Goal: Task Accomplishment & Management: Manage account settings

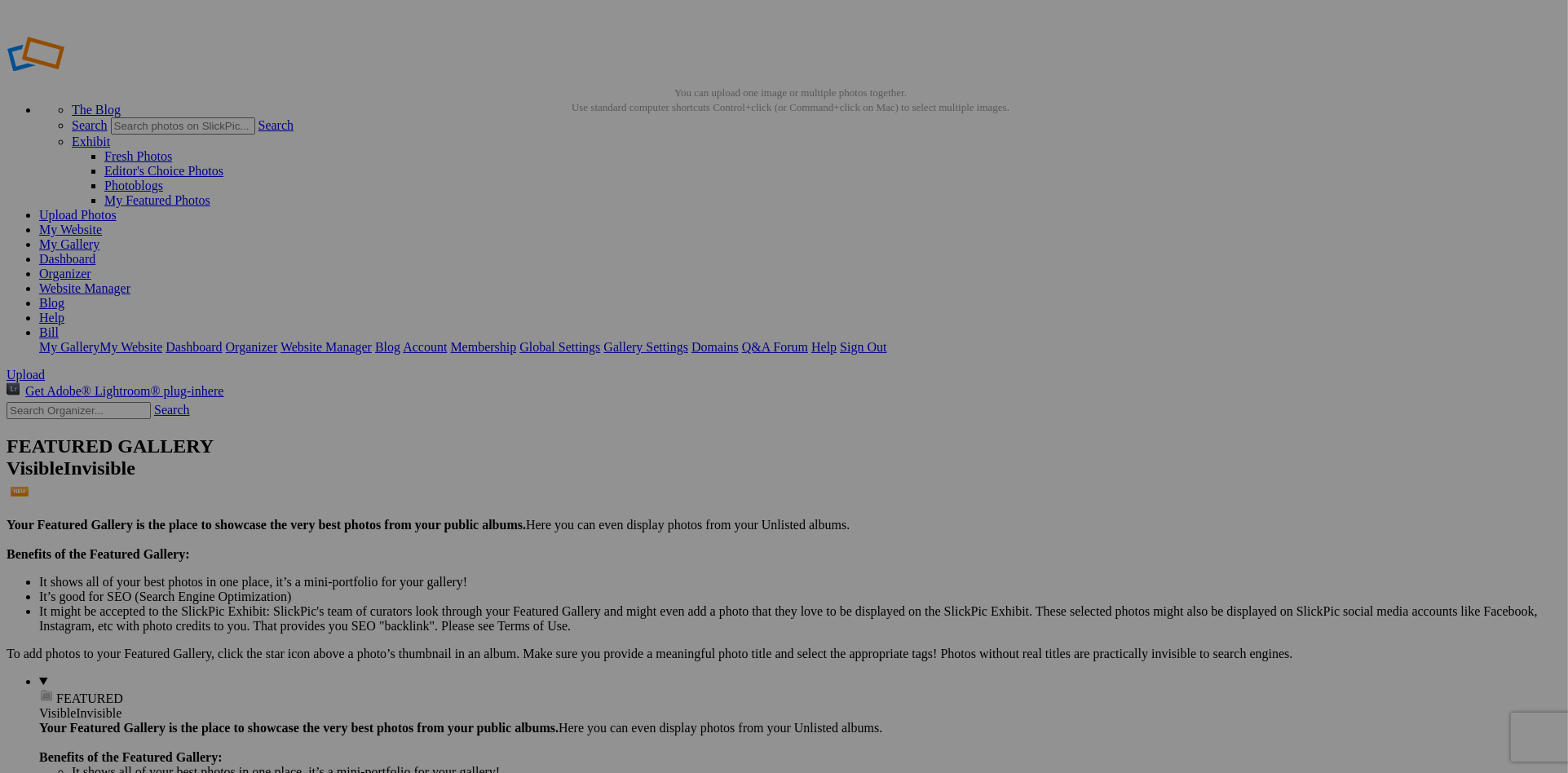
click at [111, 135] on link "Exhibit" at bounding box center [91, 141] width 39 height 14
click at [172, 149] on link "Fresh Photos" at bounding box center [138, 156] width 68 height 14
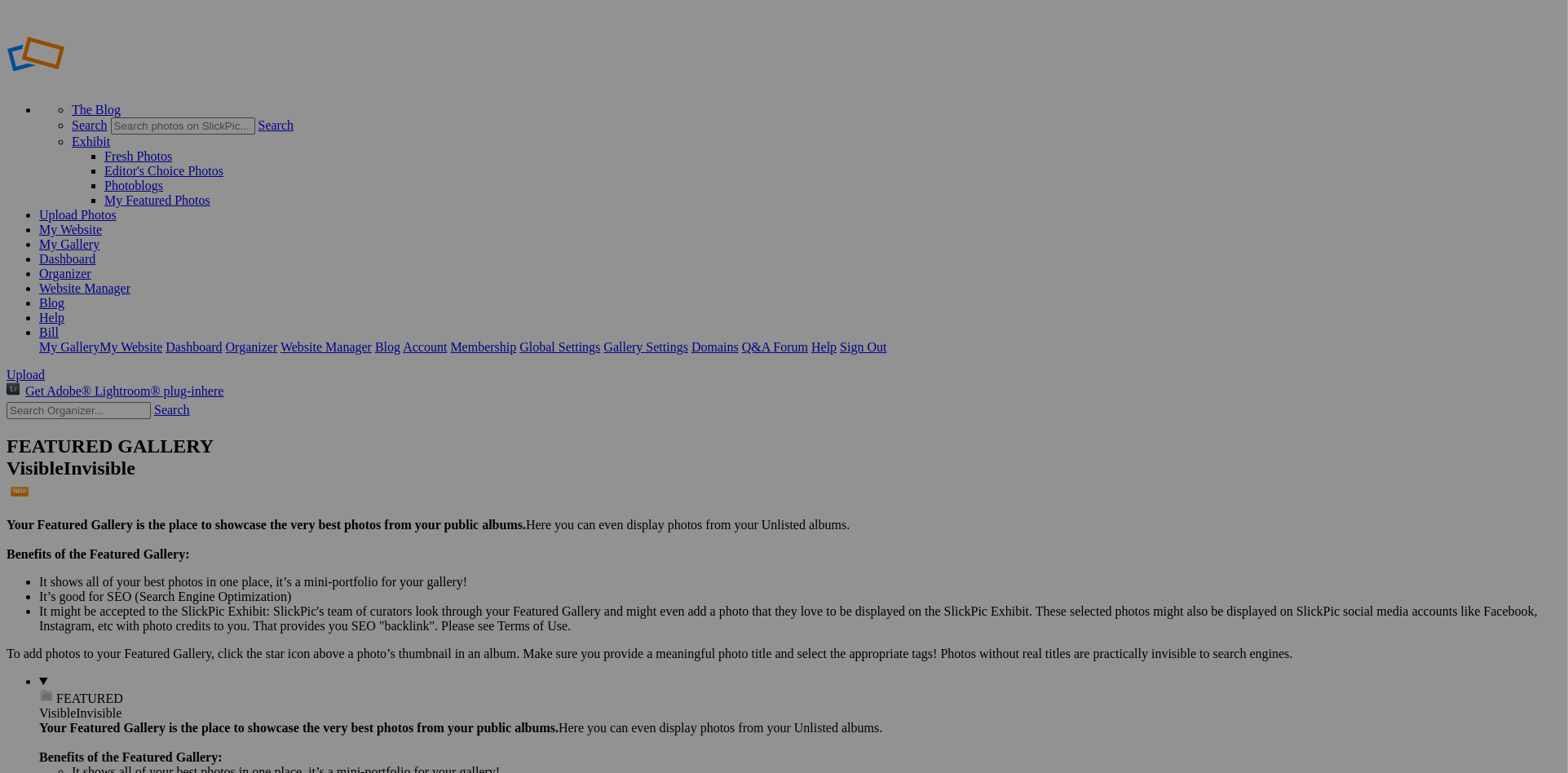
click at [99, 237] on link "My Gallery" at bounding box center [69, 244] width 60 height 14
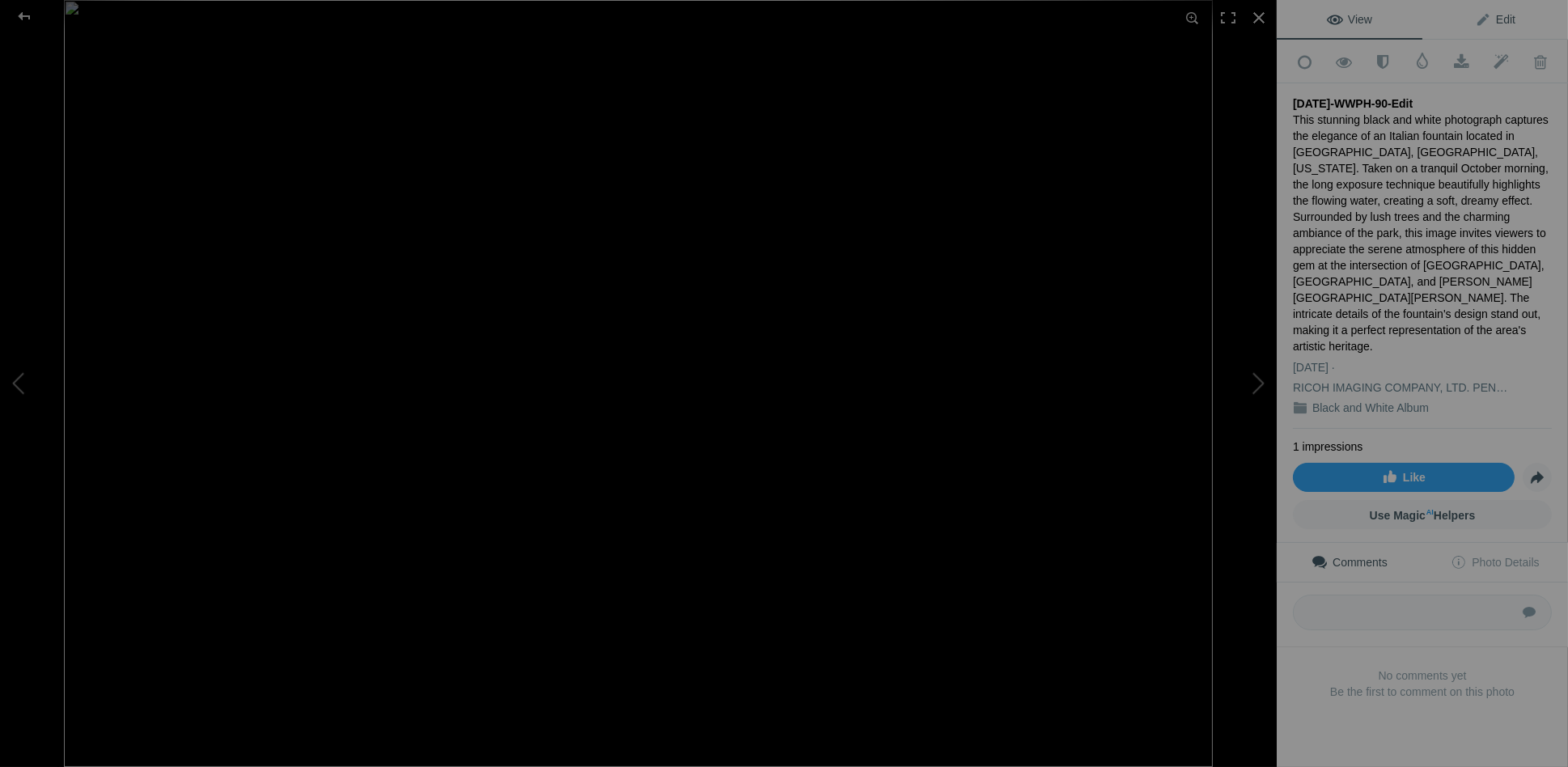
click at [1480, 21] on span "Edit" at bounding box center [1495, 19] width 41 height 13
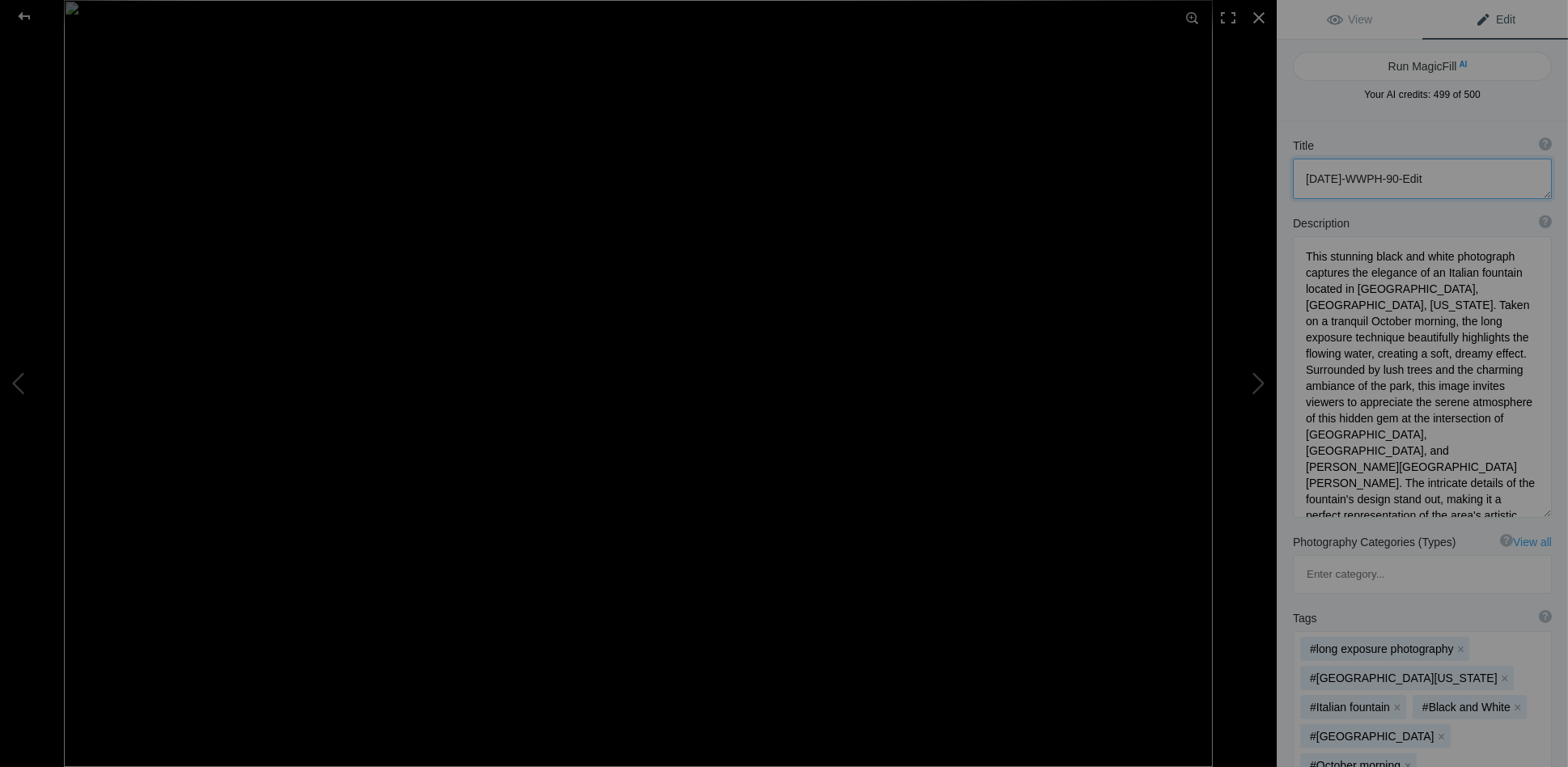
click at [1462, 176] on textarea at bounding box center [1422, 179] width 259 height 41
drag, startPoint x: 1469, startPoint y: 176, endPoint x: 1264, endPoint y: 176, distance: 205.0
click at [1264, 176] on div "2025-10-04-WWPH-90-Edit View Edit Run MagicFill AI Your AI credits: 499 of 500 …" at bounding box center [784, 384] width 1568 height 767
click at [1304, 177] on textarea at bounding box center [1422, 179] width 259 height 41
click at [1509, 177] on textarea at bounding box center [1422, 179] width 259 height 41
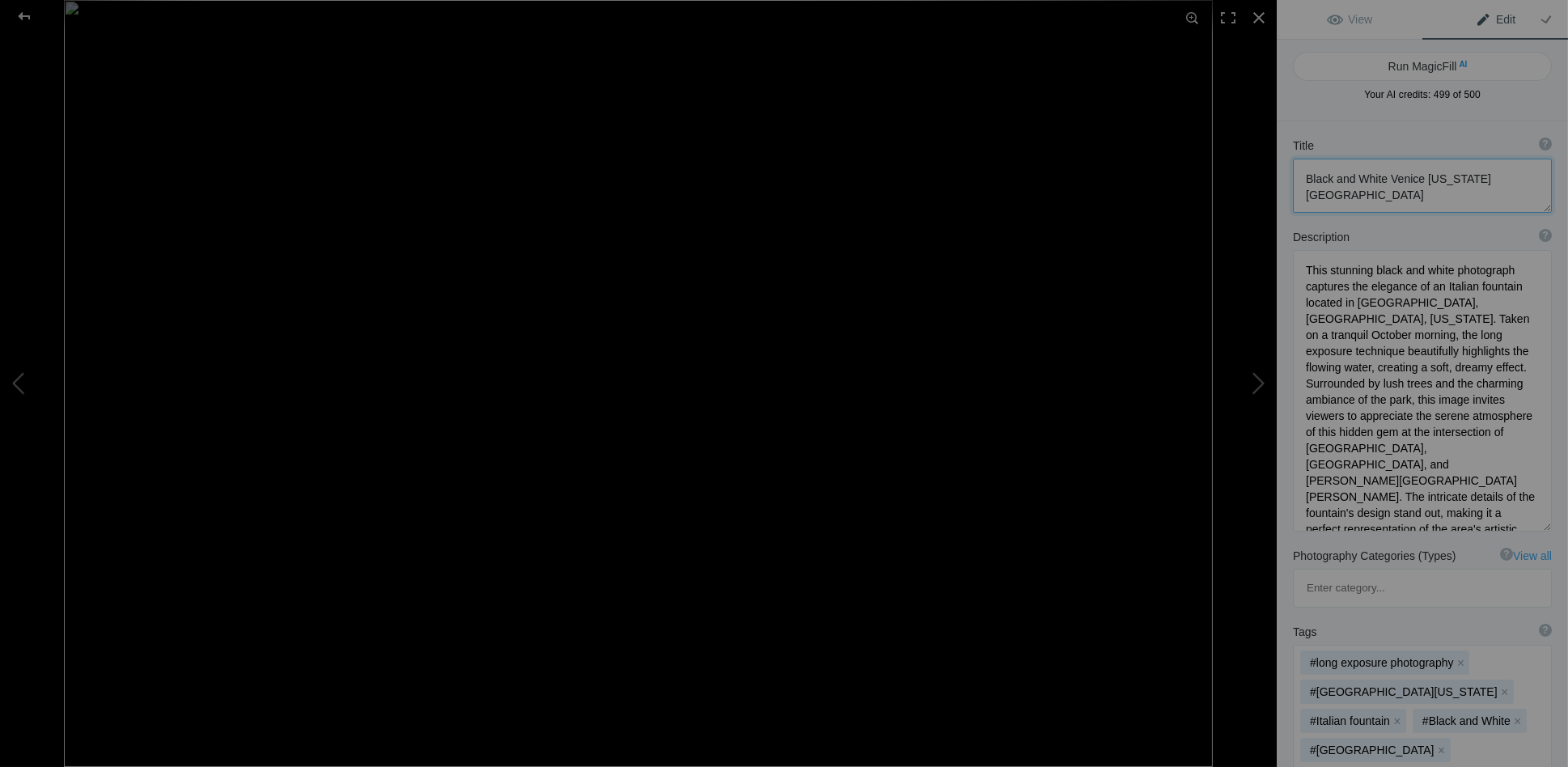
click at [1344, 200] on textarea at bounding box center [1422, 186] width 259 height 54
click at [1333, 200] on textarea at bounding box center [1422, 186] width 259 height 54
type textarea "Black and White Venice Florida Fountain"
drag, startPoint x: 1450, startPoint y: 56, endPoint x: 1441, endPoint y: 108, distance: 52.8
click at [1441, 85] on div "Run MagicFill AI Your AI credits: 499 of 500" at bounding box center [1422, 77] width 259 height 50
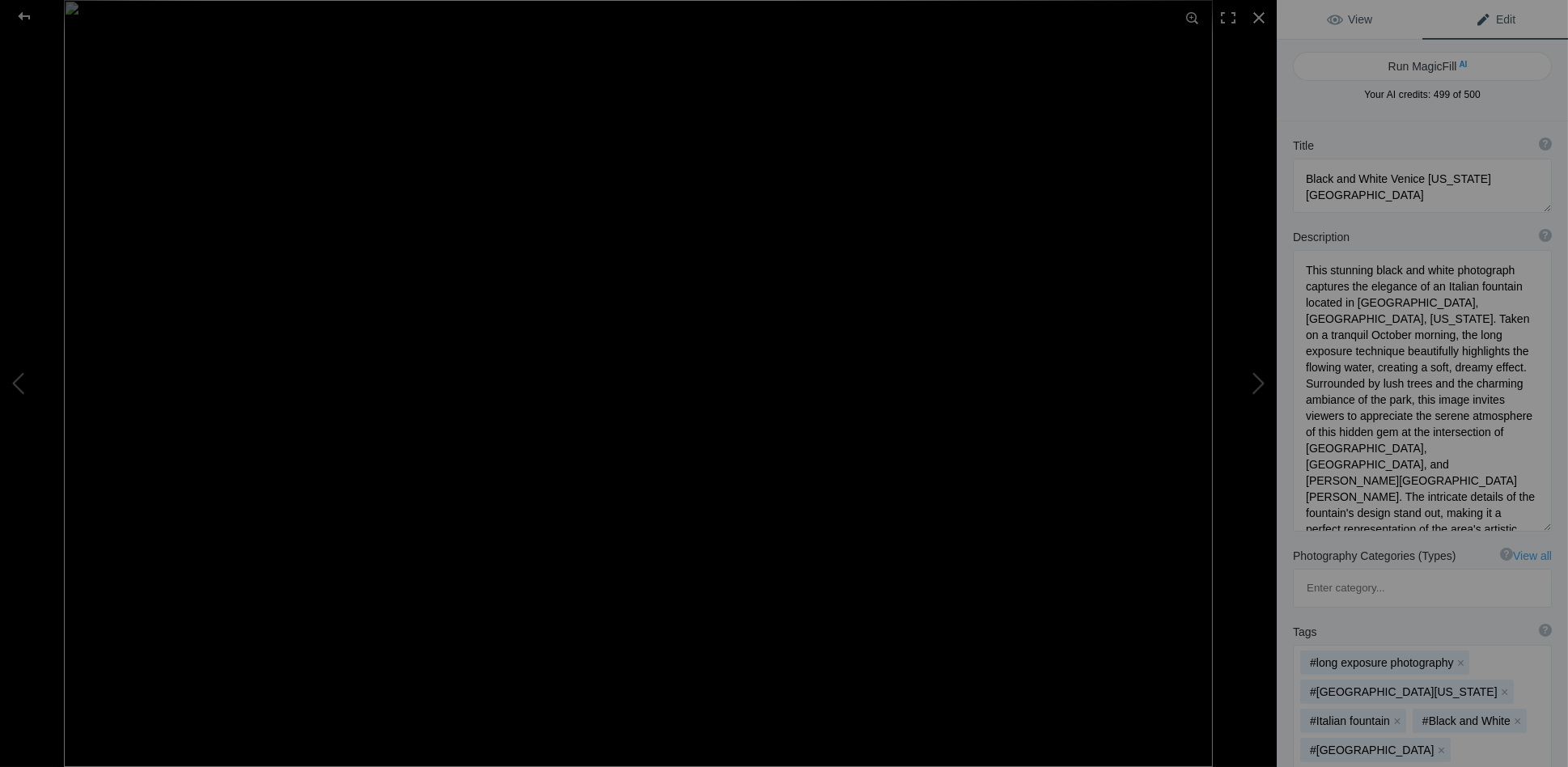
click at [1333, 21] on span "View" at bounding box center [1349, 19] width 45 height 13
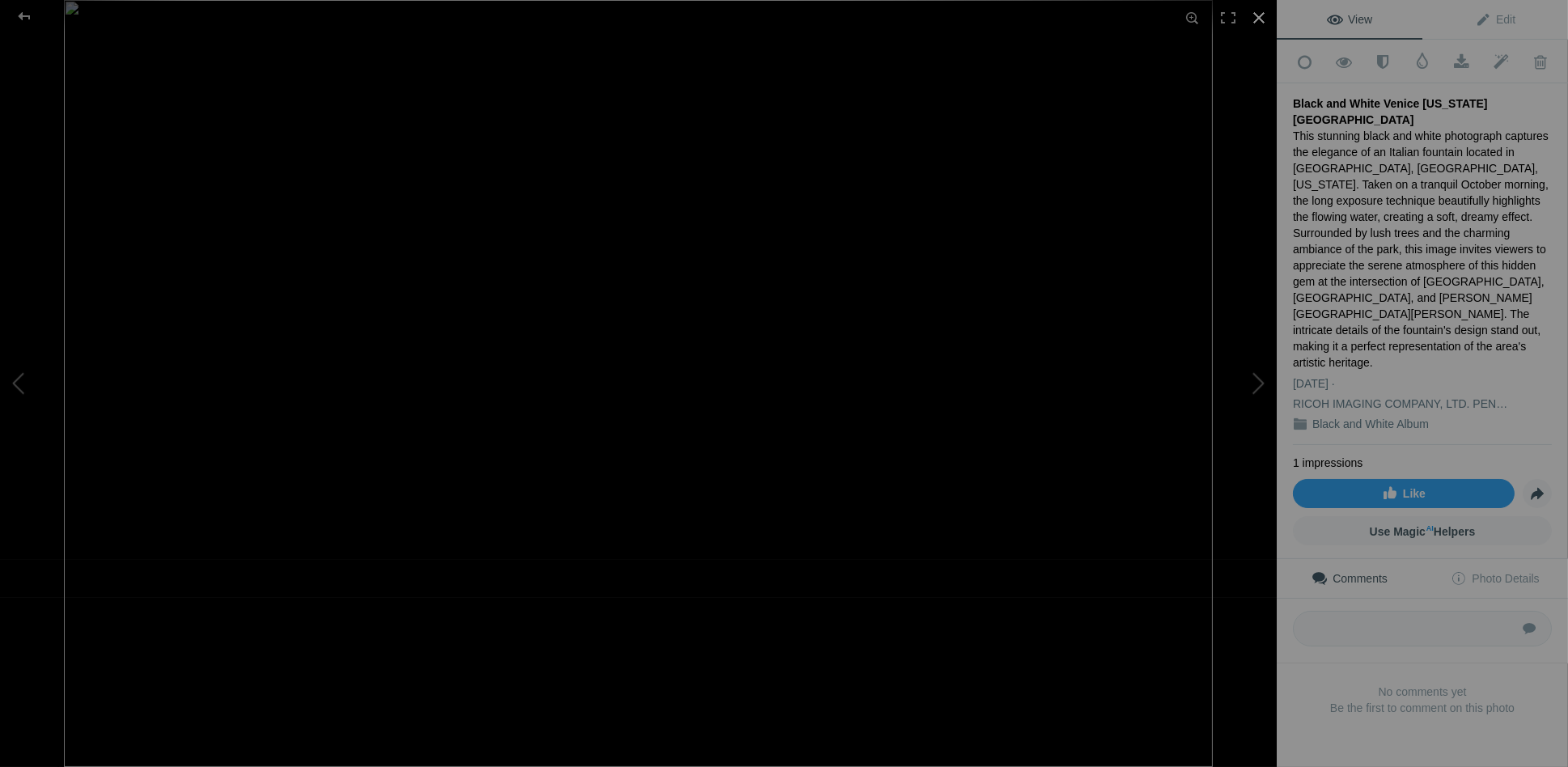
click at [1258, 19] on div at bounding box center [1259, 18] width 36 height 36
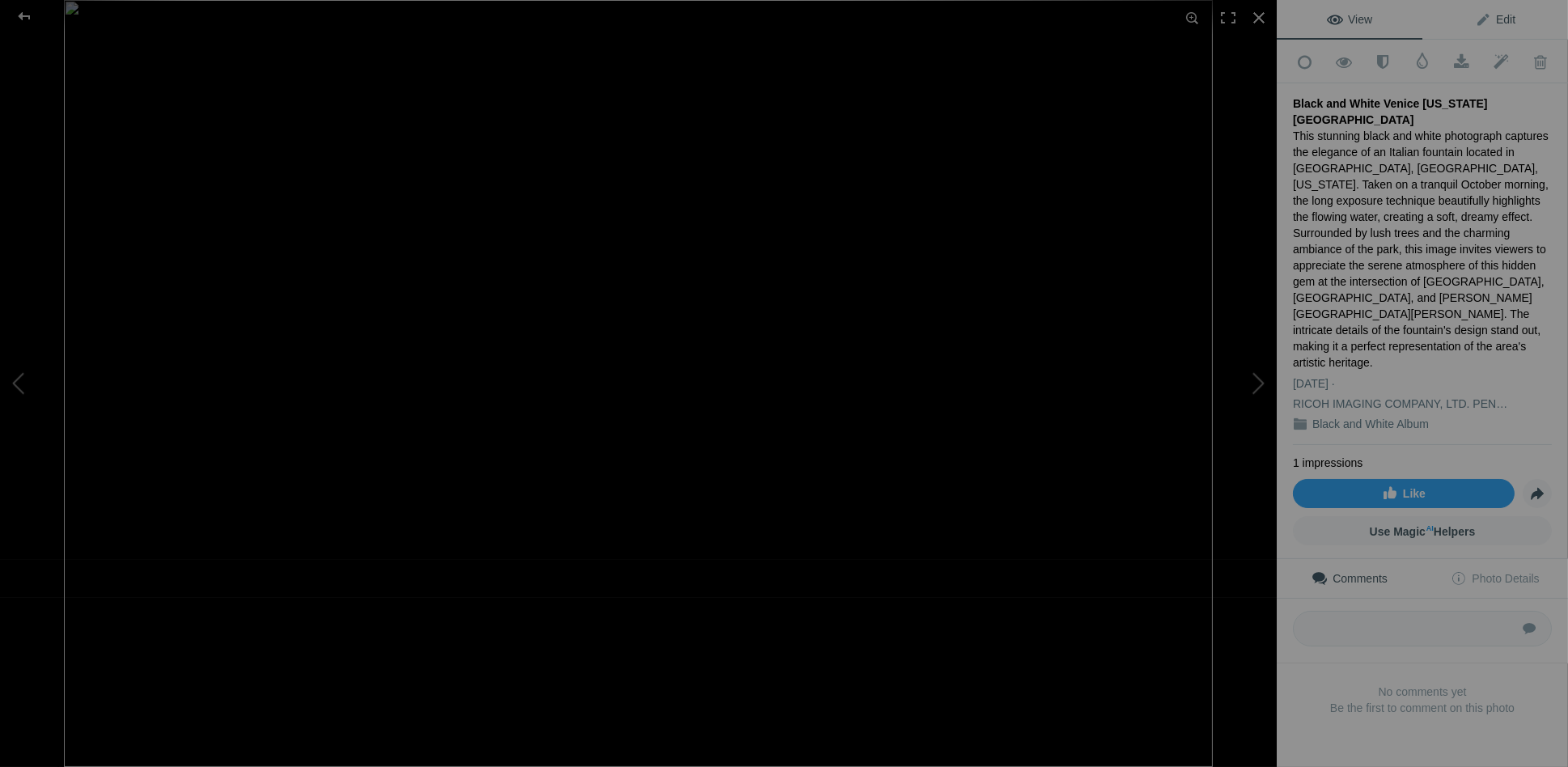
click at [1500, 21] on span "Edit" at bounding box center [1495, 19] width 41 height 13
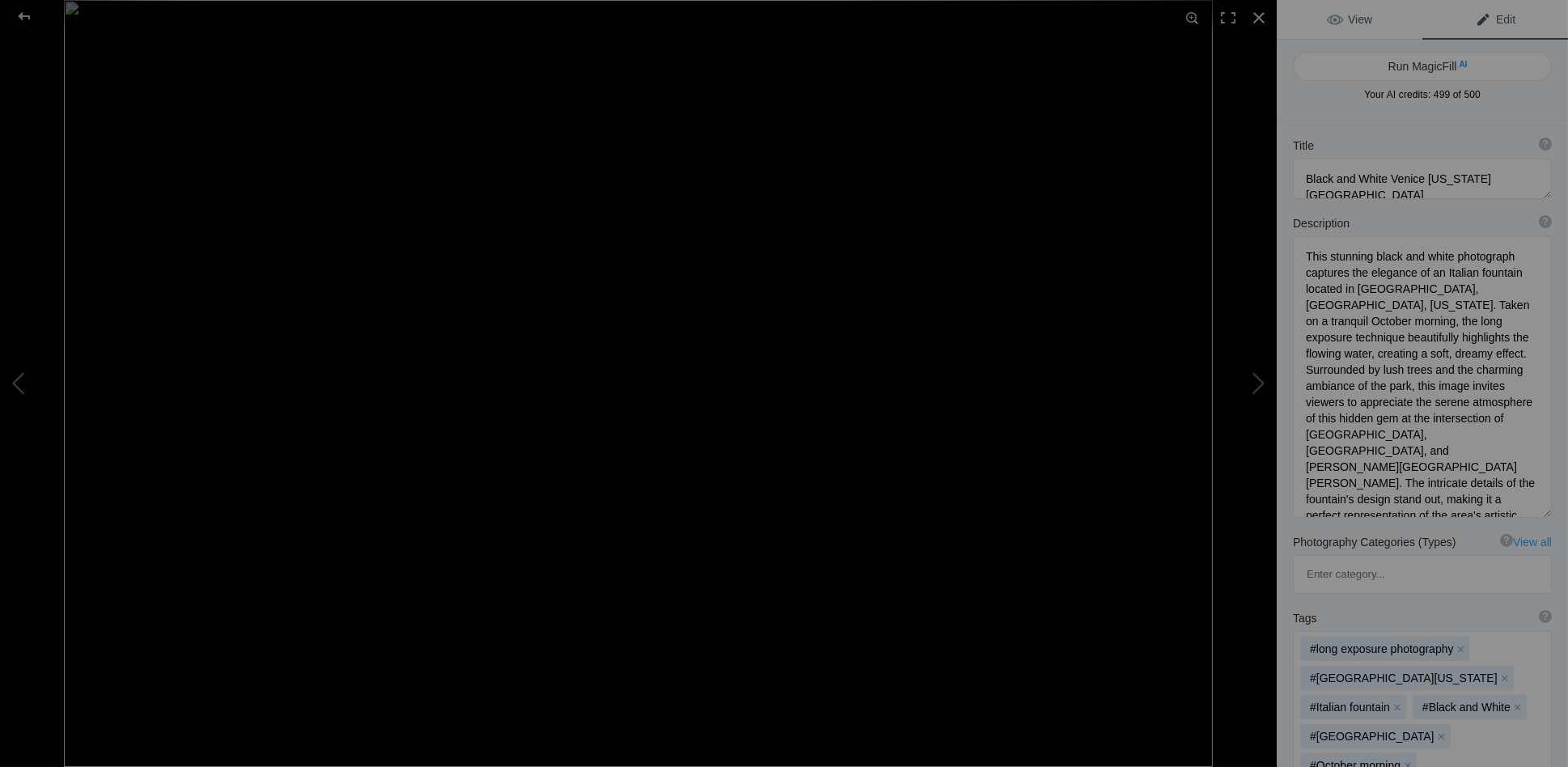
click at [1358, 24] on span "View" at bounding box center [1349, 19] width 45 height 13
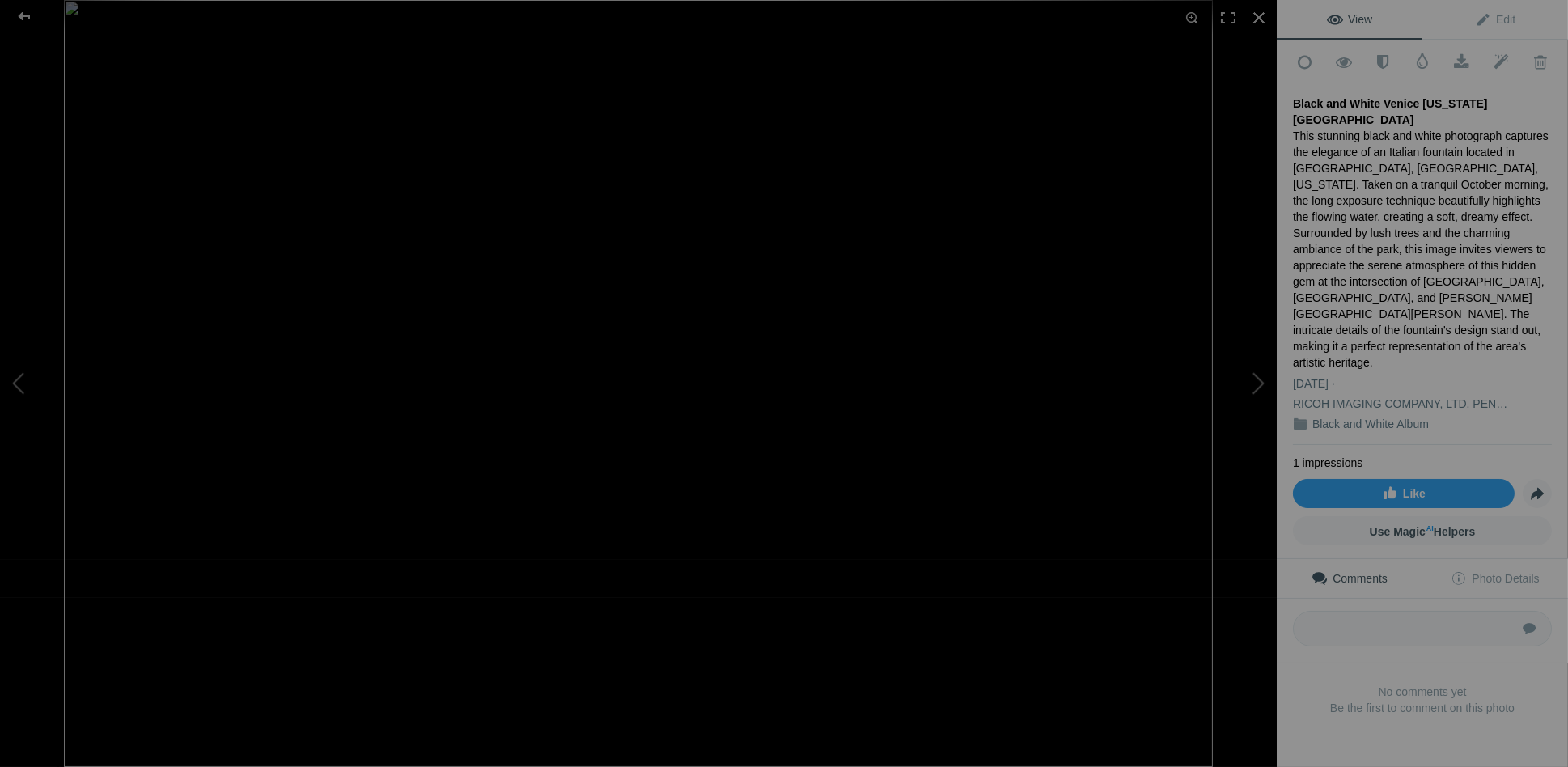
click at [399, 480] on img at bounding box center [638, 384] width 1149 height 767
click at [399, 494] on img at bounding box center [1027, 226] width 3015 height 2013
click at [25, 15] on div at bounding box center [24, 16] width 59 height 32
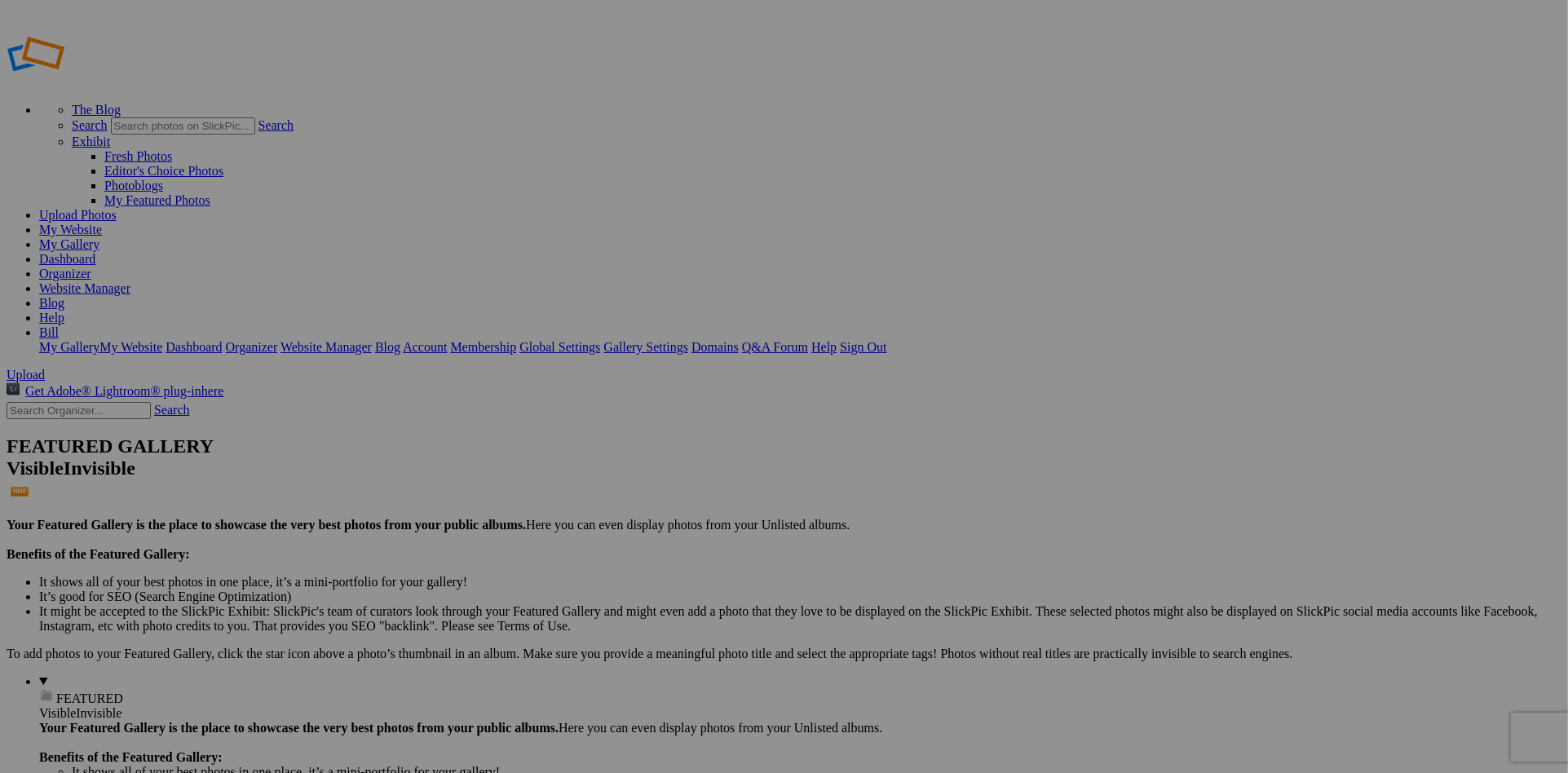
click at [102, 223] on link "My Website" at bounding box center [70, 230] width 63 height 14
type input "[PERSON_NAME] Main Portfolio"
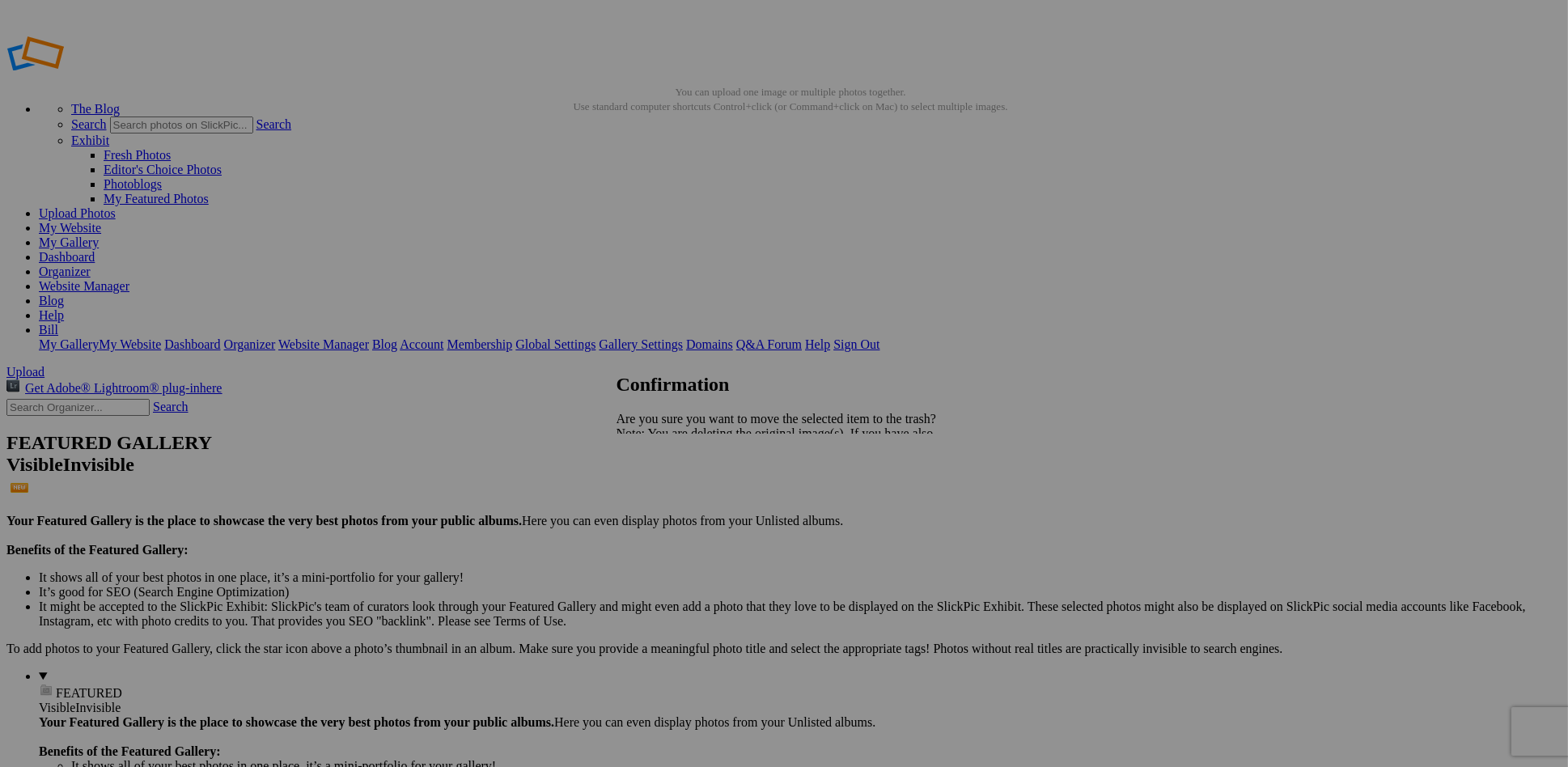
click at [652, 497] on span "Cancel" at bounding box center [634, 490] width 36 height 14
drag, startPoint x: 1025, startPoint y: 435, endPoint x: 988, endPoint y: 585, distance: 154.5
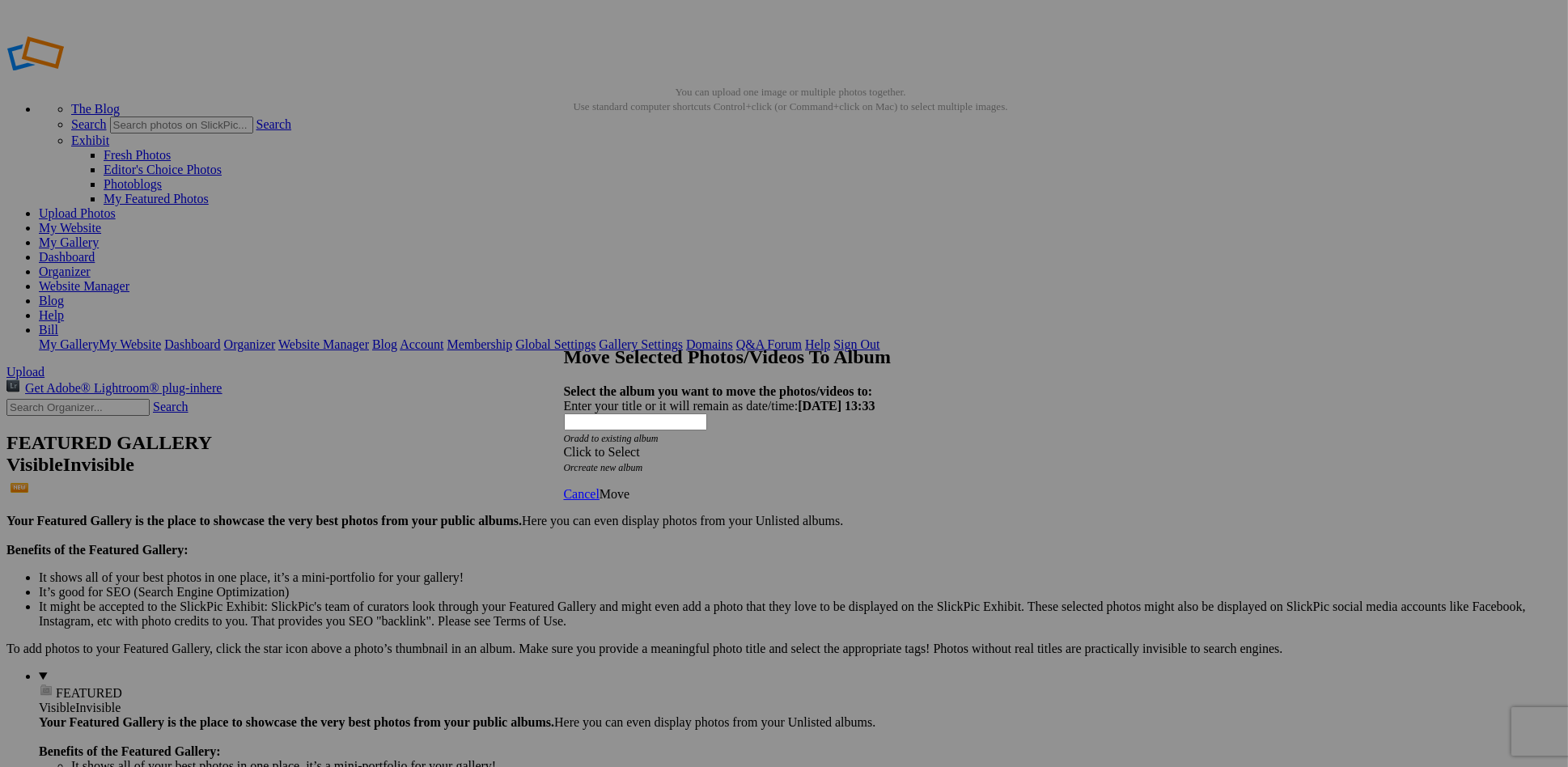
click at [790, 446] on div "Click to Select" at bounding box center [778, 452] width 428 height 14
click at [678, 468] on span "Landscape and Travel Albums" at bounding box center [710, 461] width 157 height 14
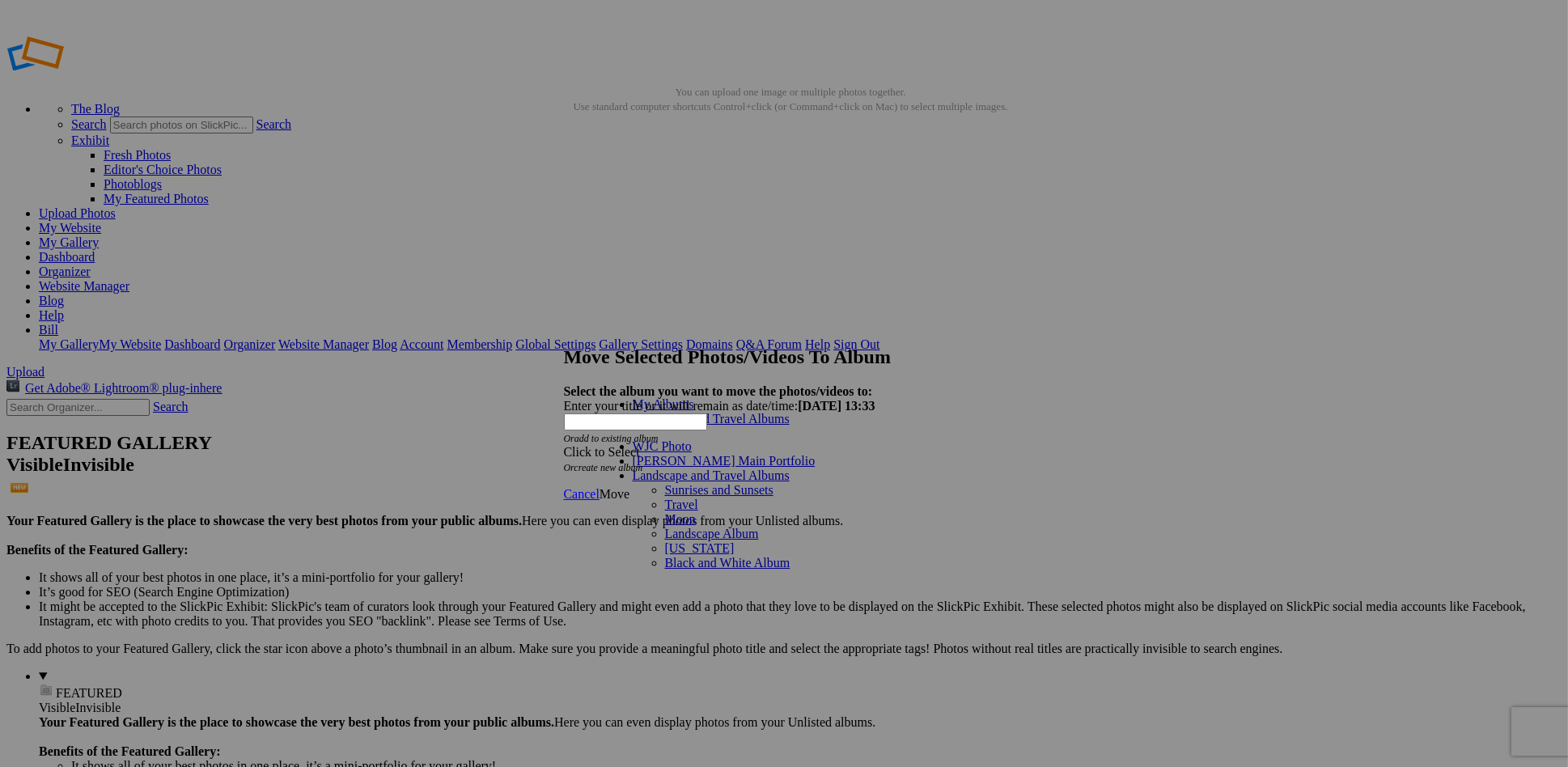
click at [665, 556] on link "Black and White Album" at bounding box center [727, 563] width 126 height 14
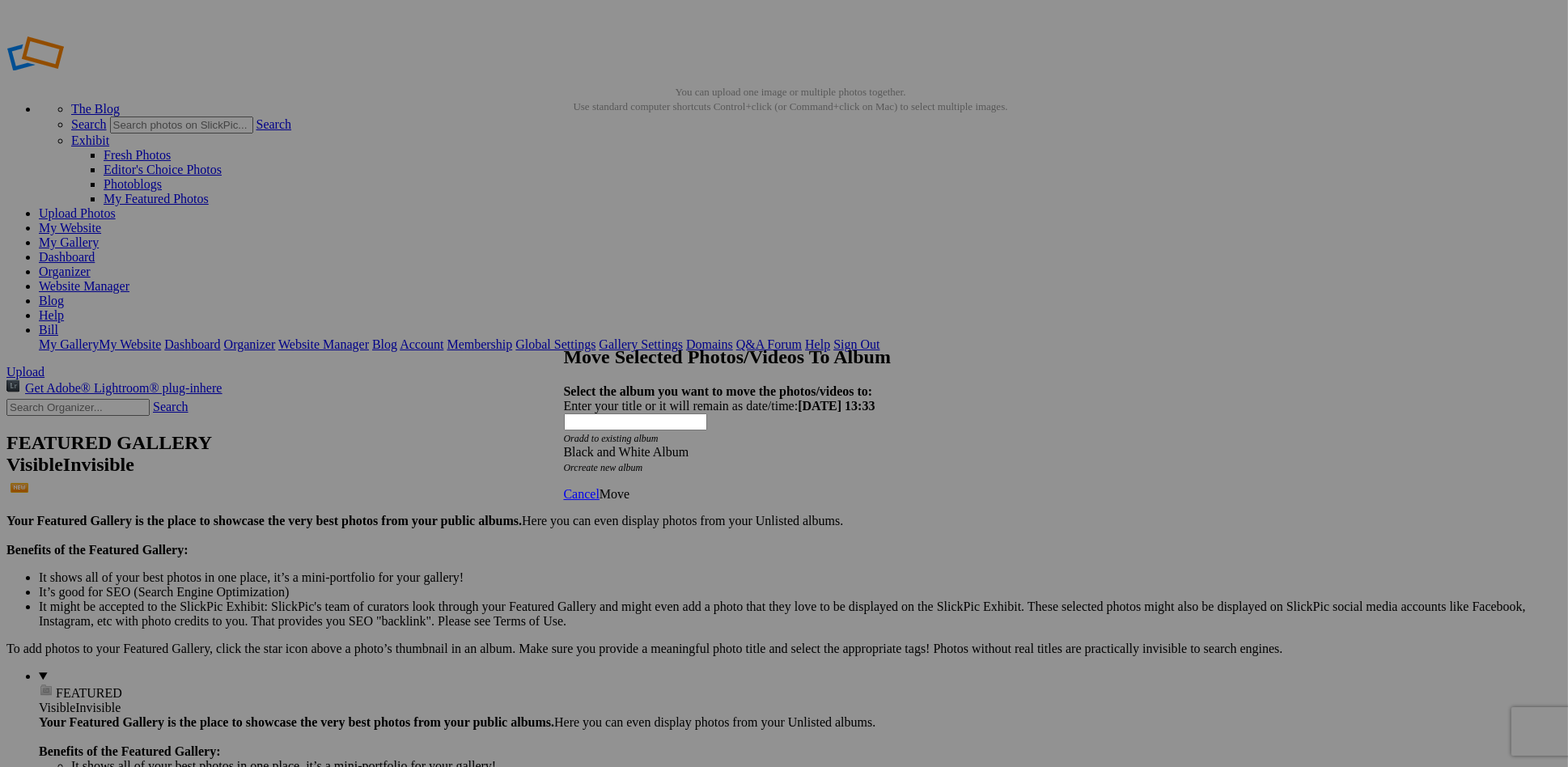
click at [630, 487] on span "Move" at bounding box center [614, 494] width 30 height 14
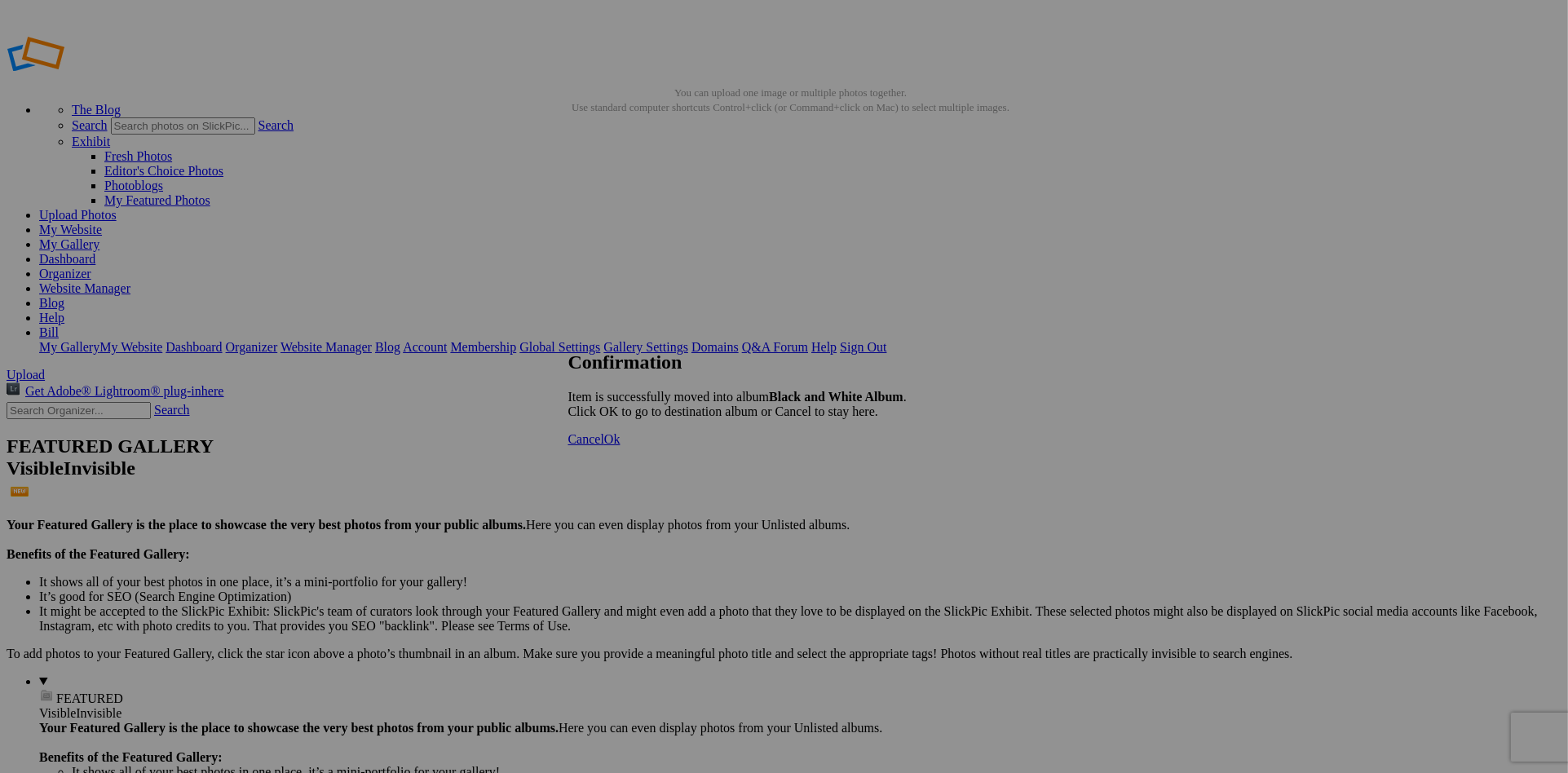
click at [620, 446] on span "Ok" at bounding box center [612, 439] width 16 height 14
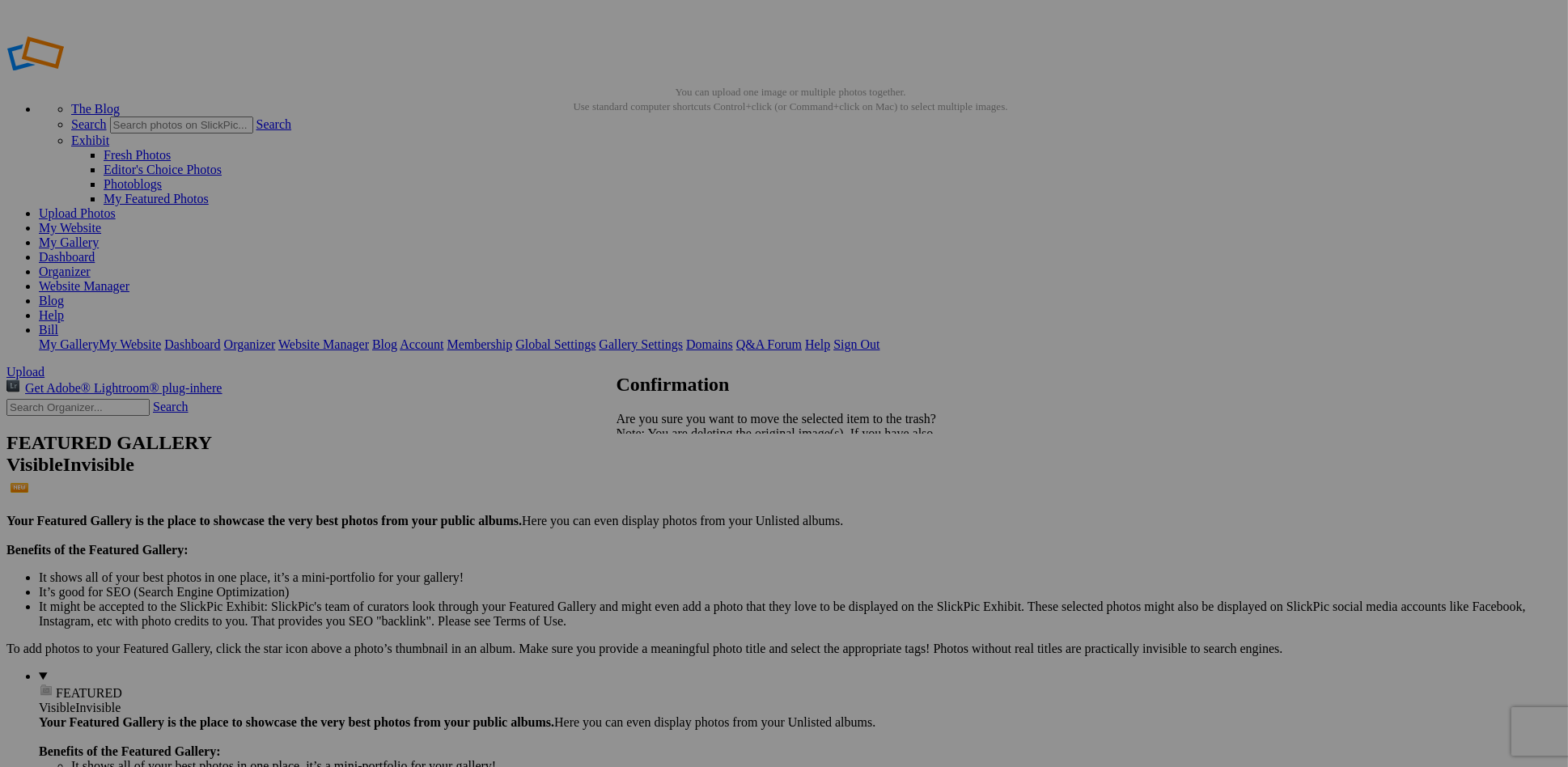
click at [671, 494] on span "Yes" at bounding box center [661, 490] width 19 height 14
drag, startPoint x: 1035, startPoint y: 435, endPoint x: 988, endPoint y: 567, distance: 140.1
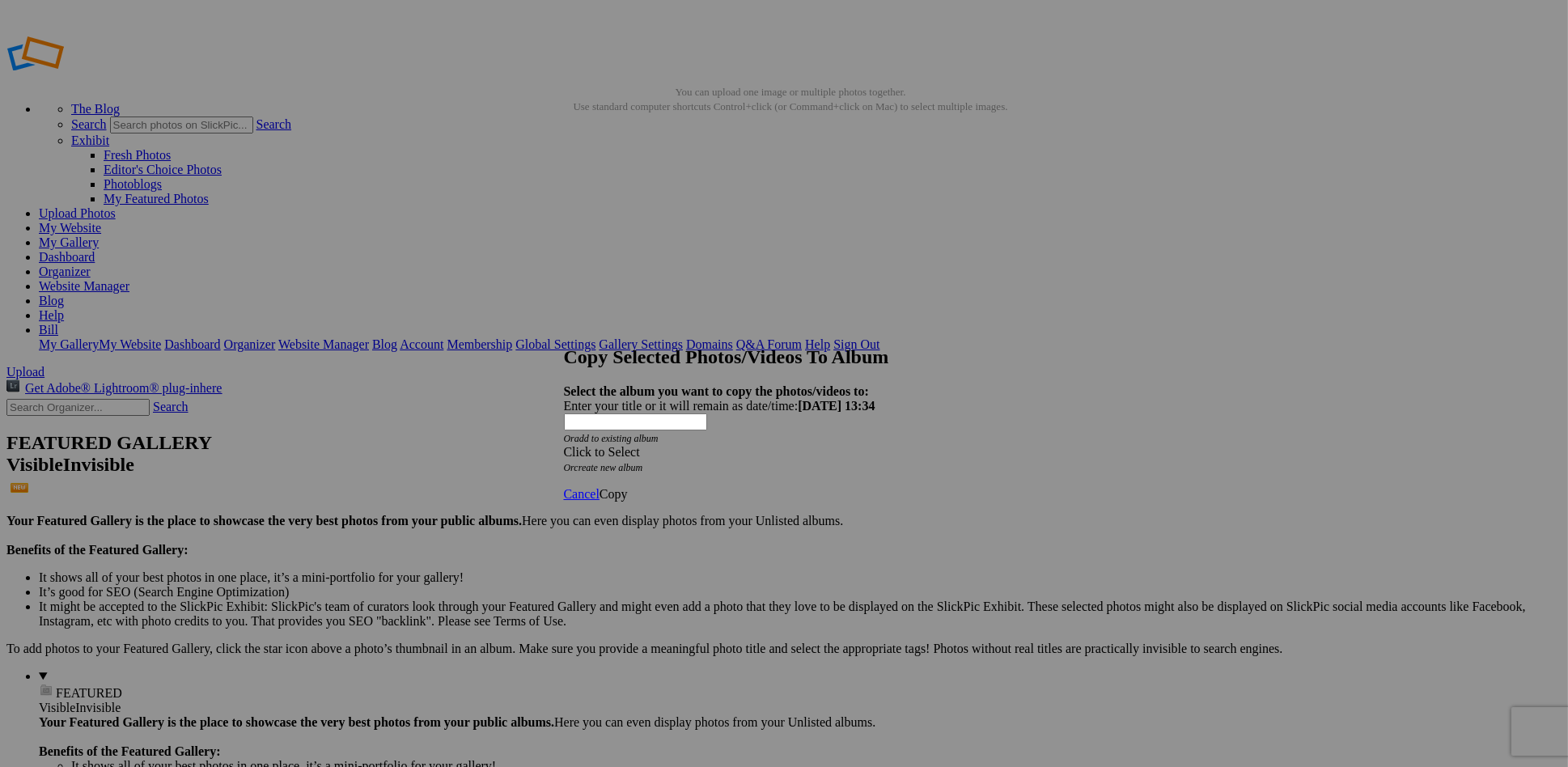
click at [714, 446] on div "Click to Select" at bounding box center [778, 452] width 428 height 14
click at [696, 453] on link "[PERSON_NAME] Main Portfolio" at bounding box center [723, 446] width 183 height 14
click at [628, 487] on span "Copy" at bounding box center [613, 494] width 28 height 14
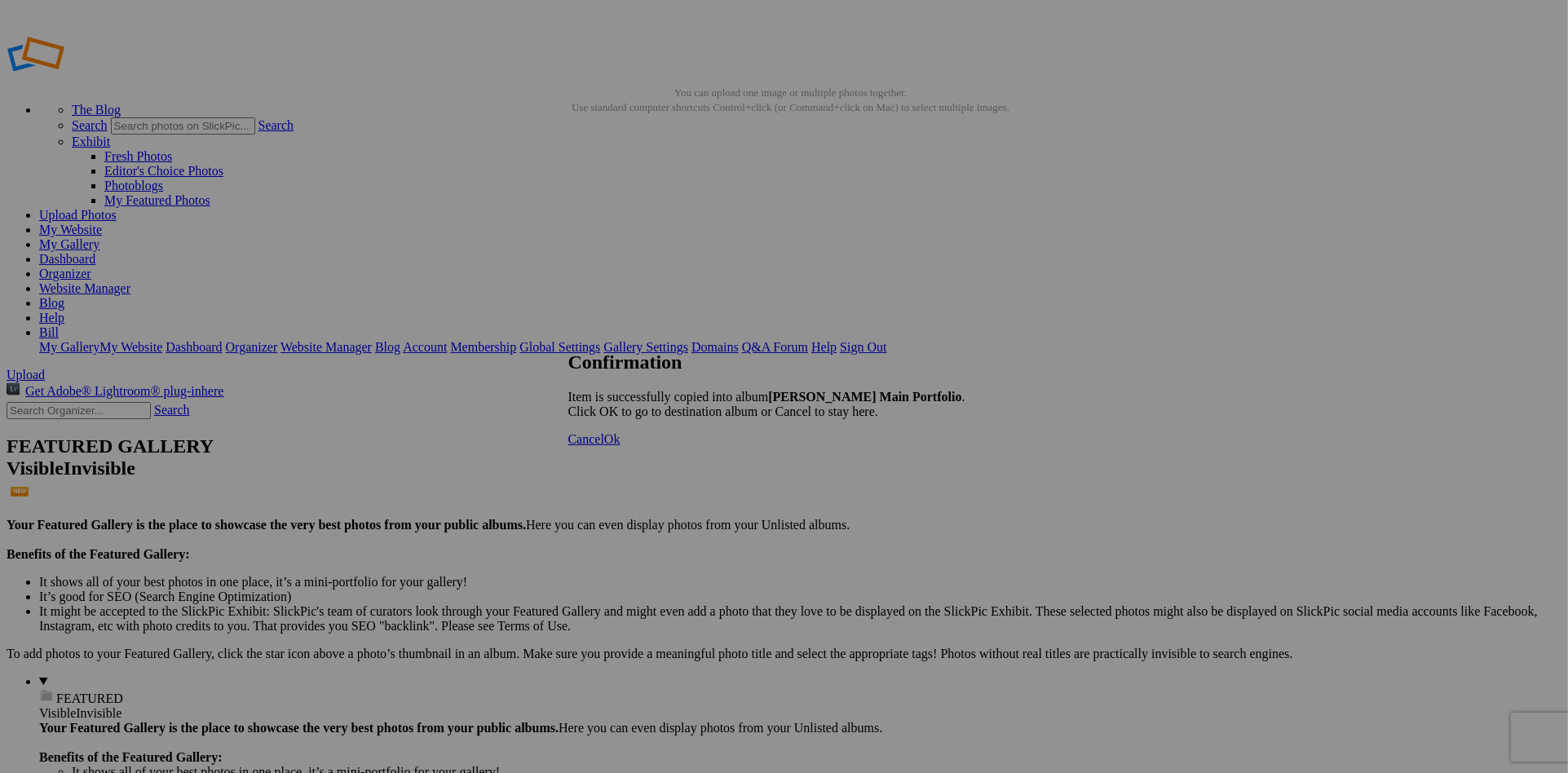
click at [620, 446] on span "Ok" at bounding box center [612, 439] width 16 height 14
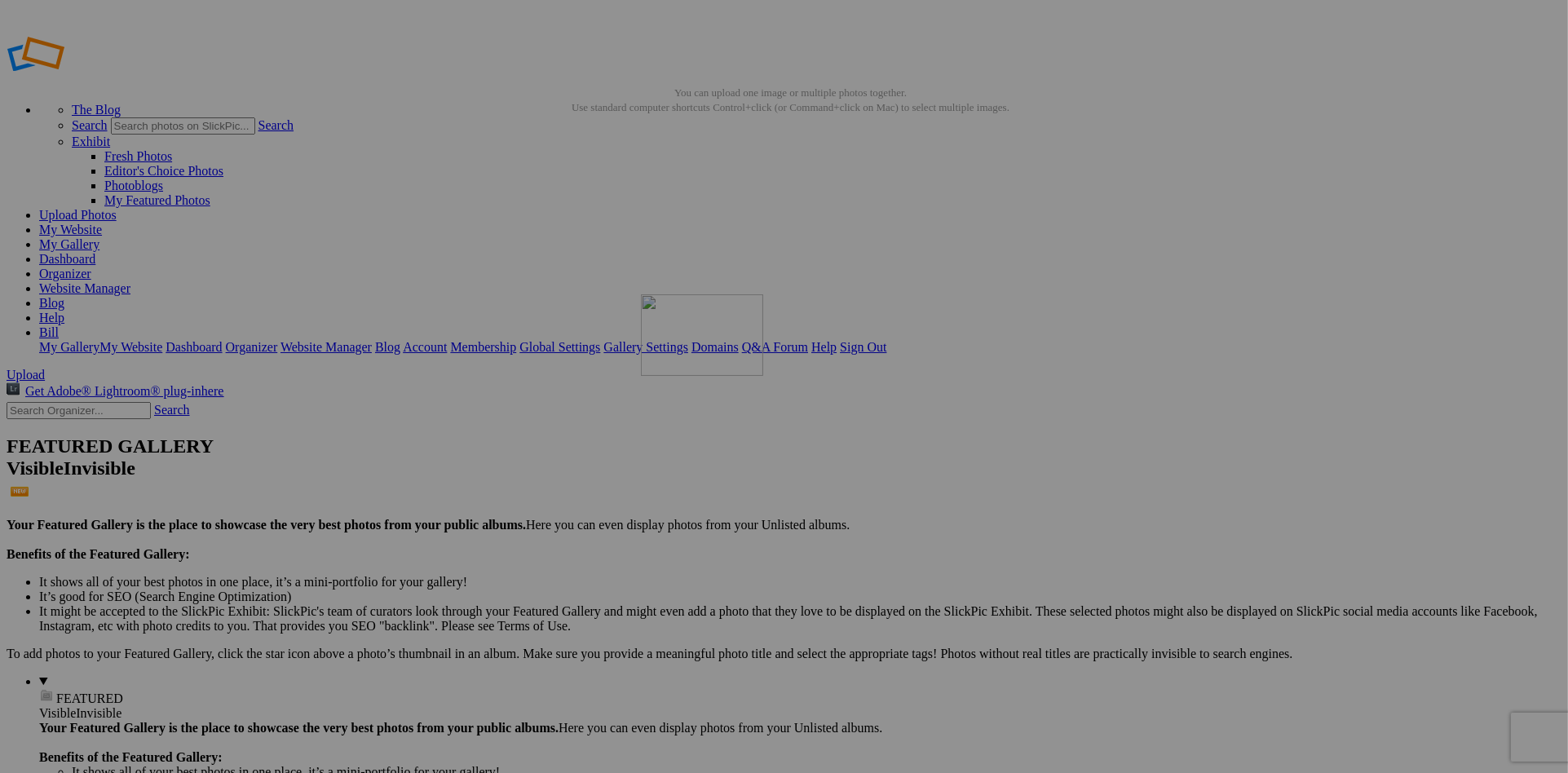
drag, startPoint x: 441, startPoint y: 249, endPoint x: 876, endPoint y: 412, distance: 464.5
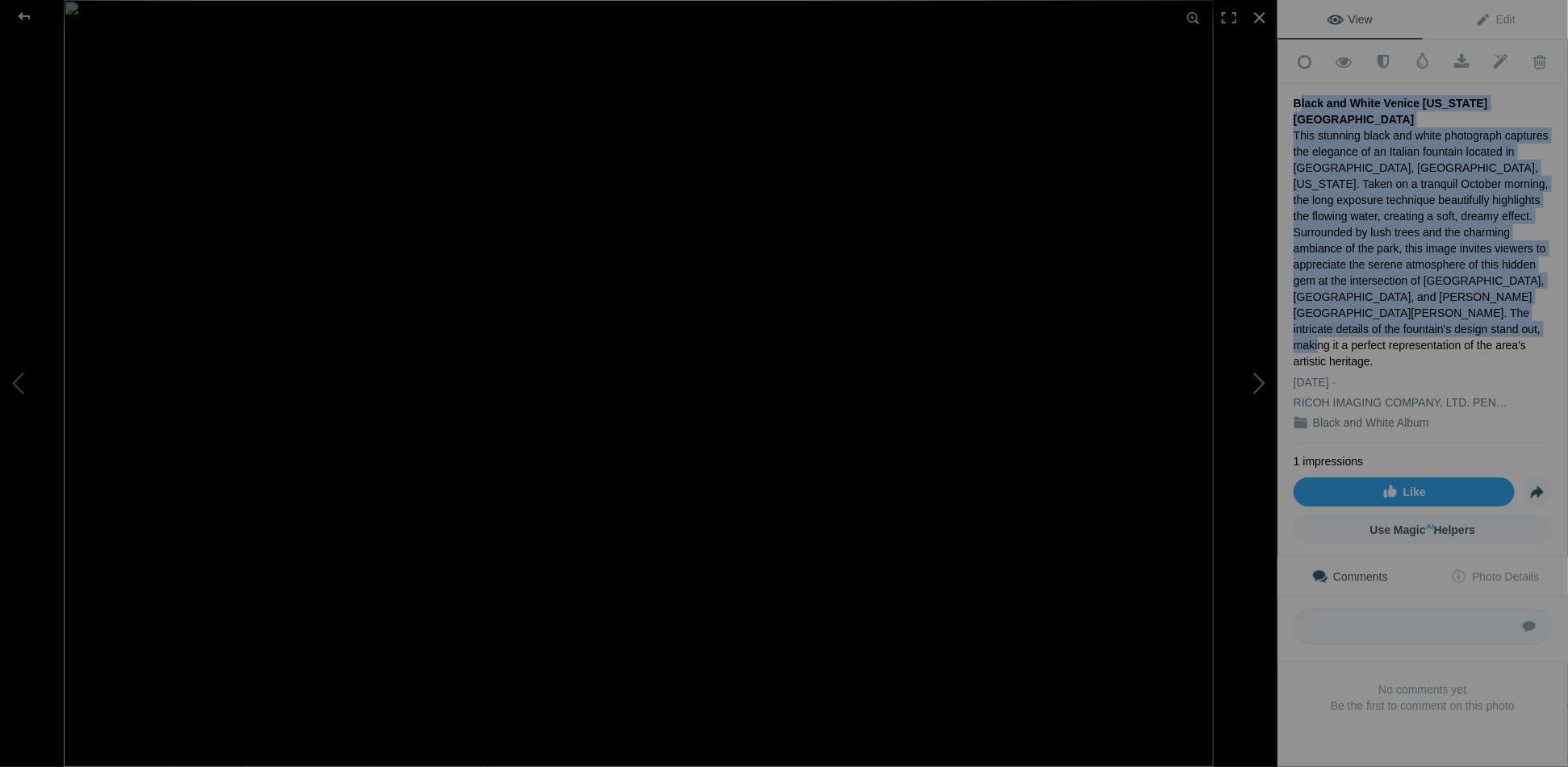
copy div "Black and White Venice Florida Fountain This stunning black and white photograp…"
click at [1491, 18] on span "Edit" at bounding box center [1496, 19] width 41 height 13
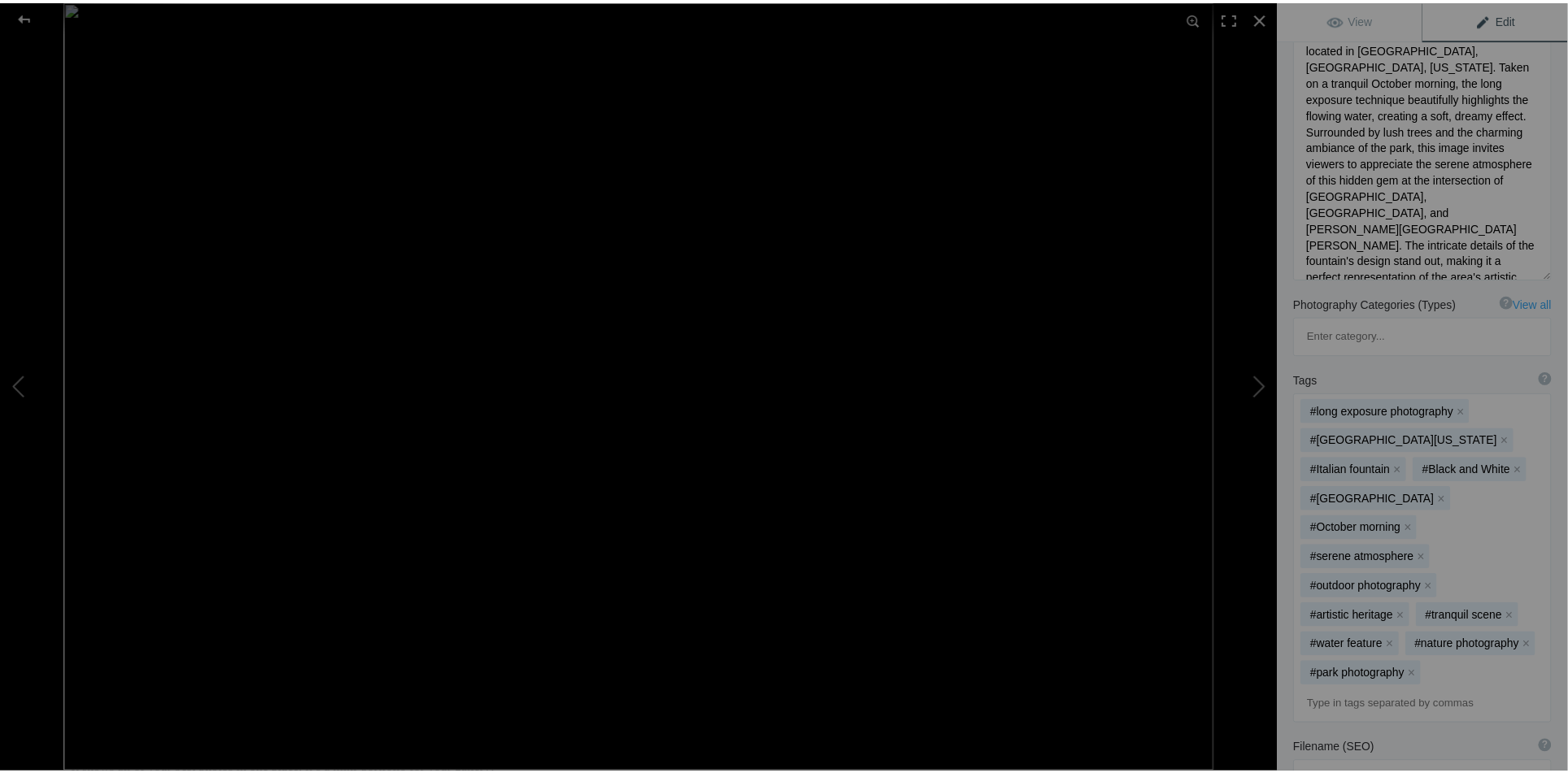
scroll to position [184, 0]
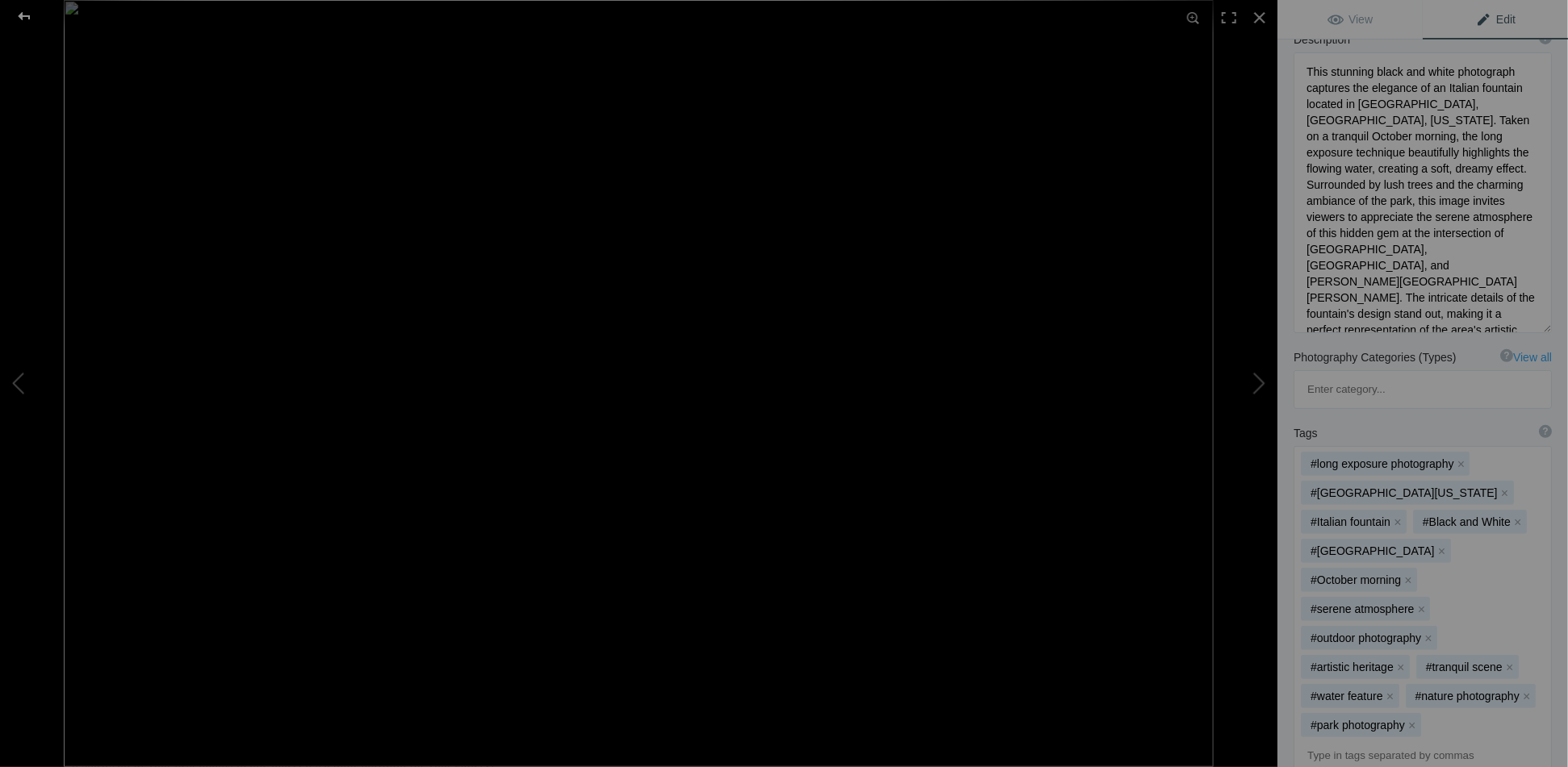
click at [20, 18] on div at bounding box center [24, 16] width 59 height 32
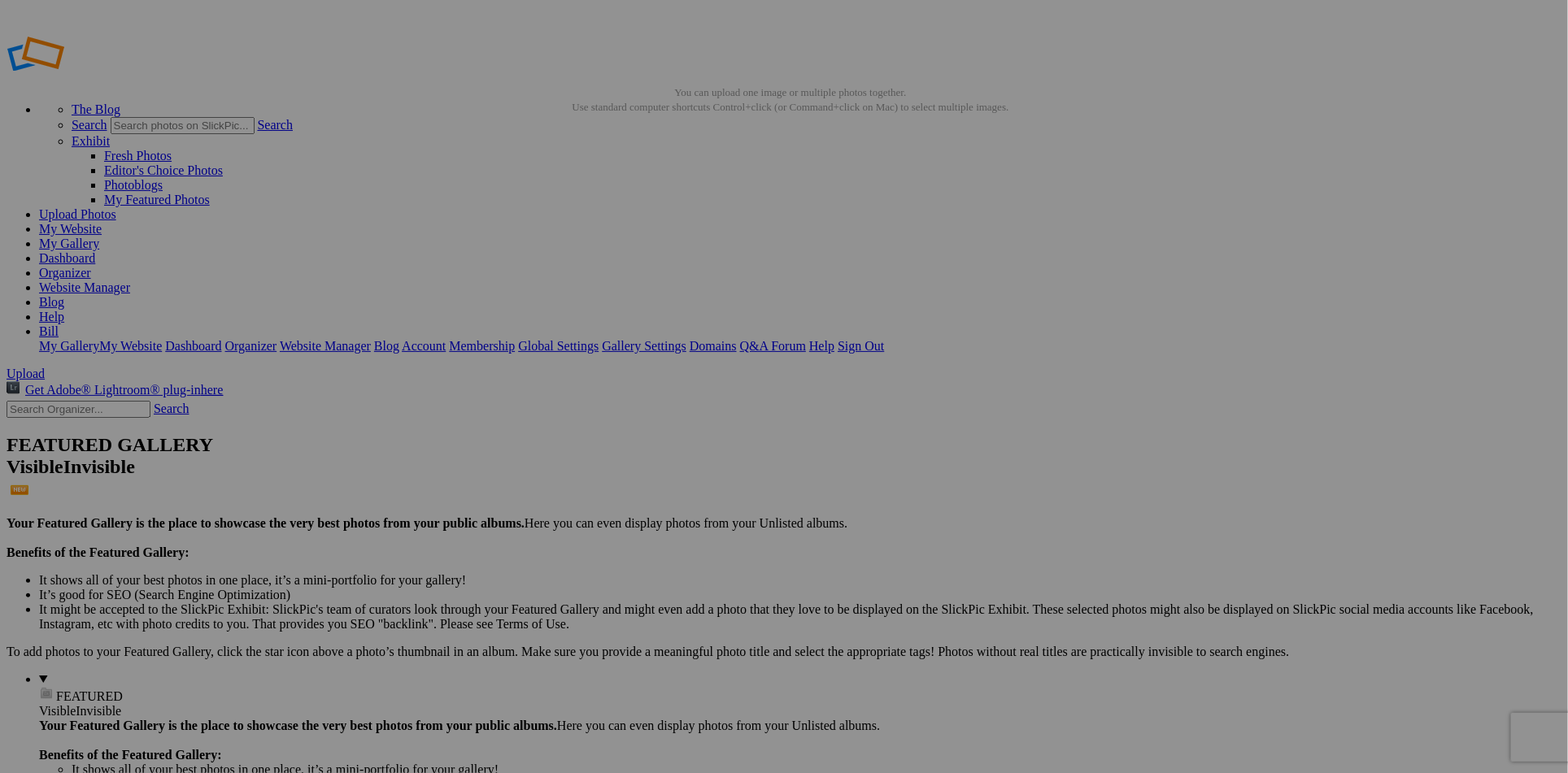
click at [102, 222] on link "My Website" at bounding box center [70, 229] width 62 height 14
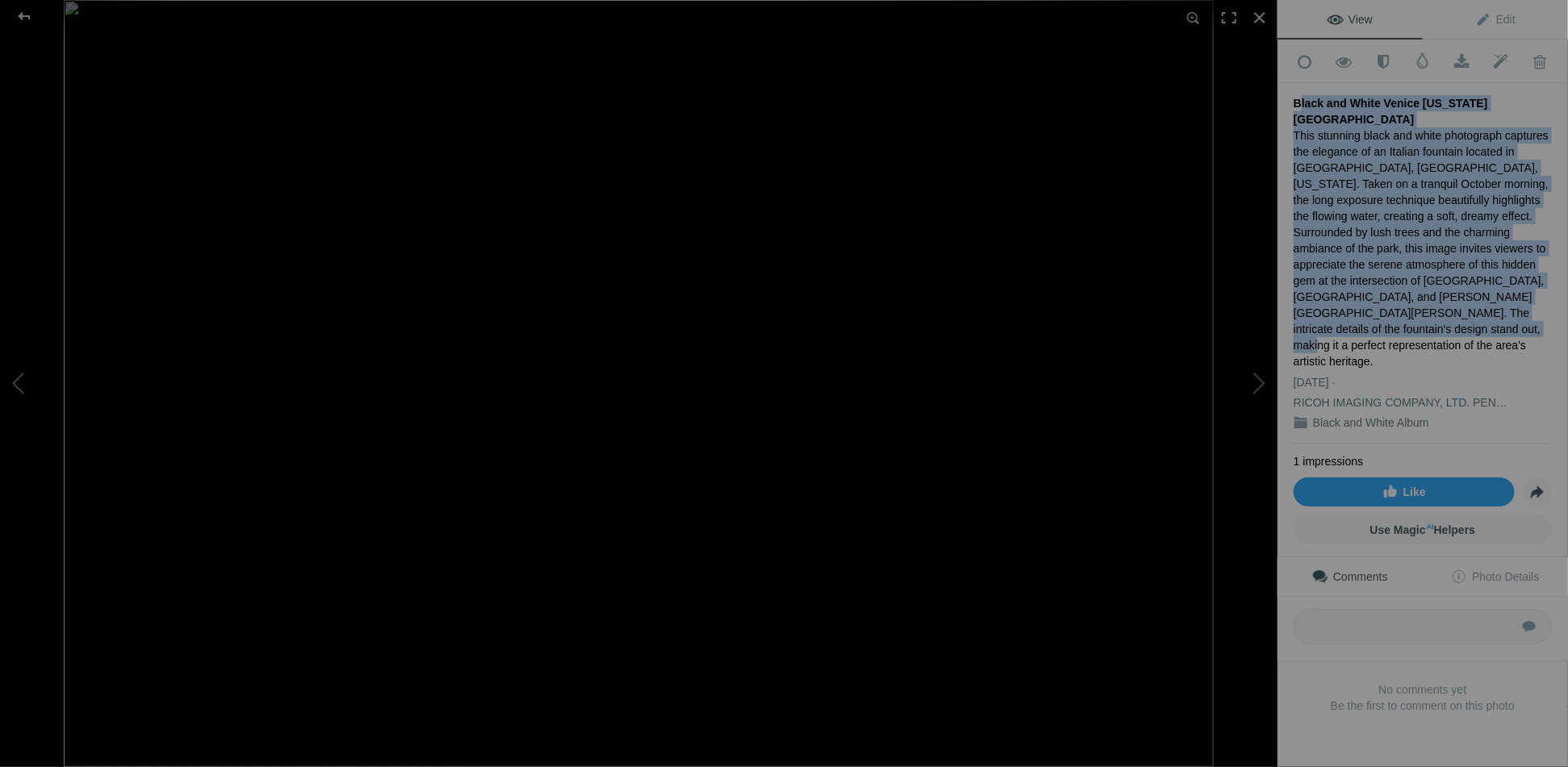
drag, startPoint x: 1295, startPoint y: 96, endPoint x: 1542, endPoint y: 289, distance: 313.5
click at [1542, 289] on div "Add to Quick Collection Remove from Quick Collection Hide from Public View Unhi…" at bounding box center [1423, 403] width 291 height 728
copy div "Black and White Venice [US_STATE] Fountain This stunning black and white photog…"
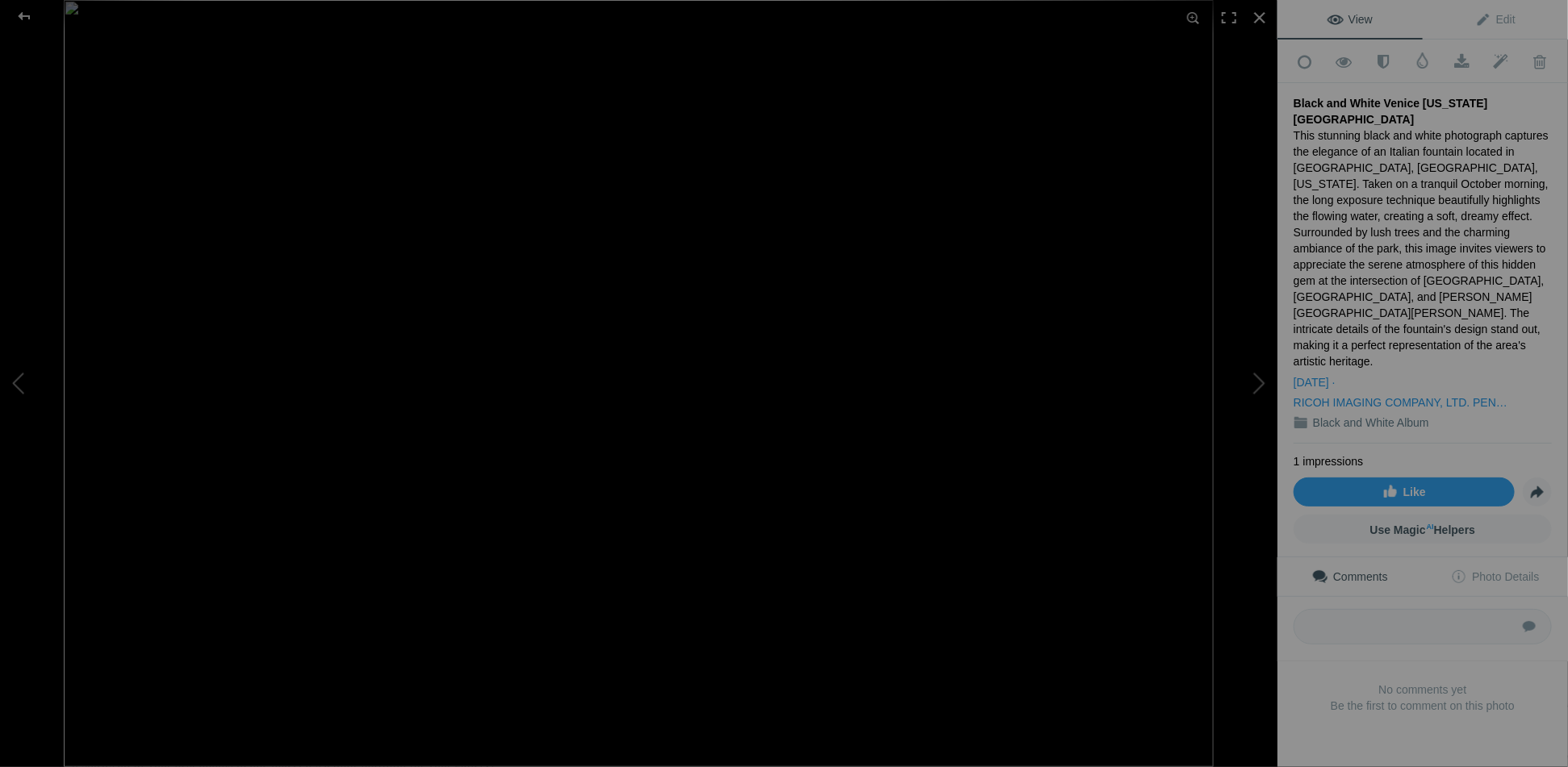
click at [1462, 394] on div "RICOH IMAGING COMPANY, LTD. PENTAX K-1 [PERSON_NAME]" at bounding box center [1403, 402] width 220 height 16
click at [1501, 17] on span "Edit" at bounding box center [1496, 19] width 41 height 13
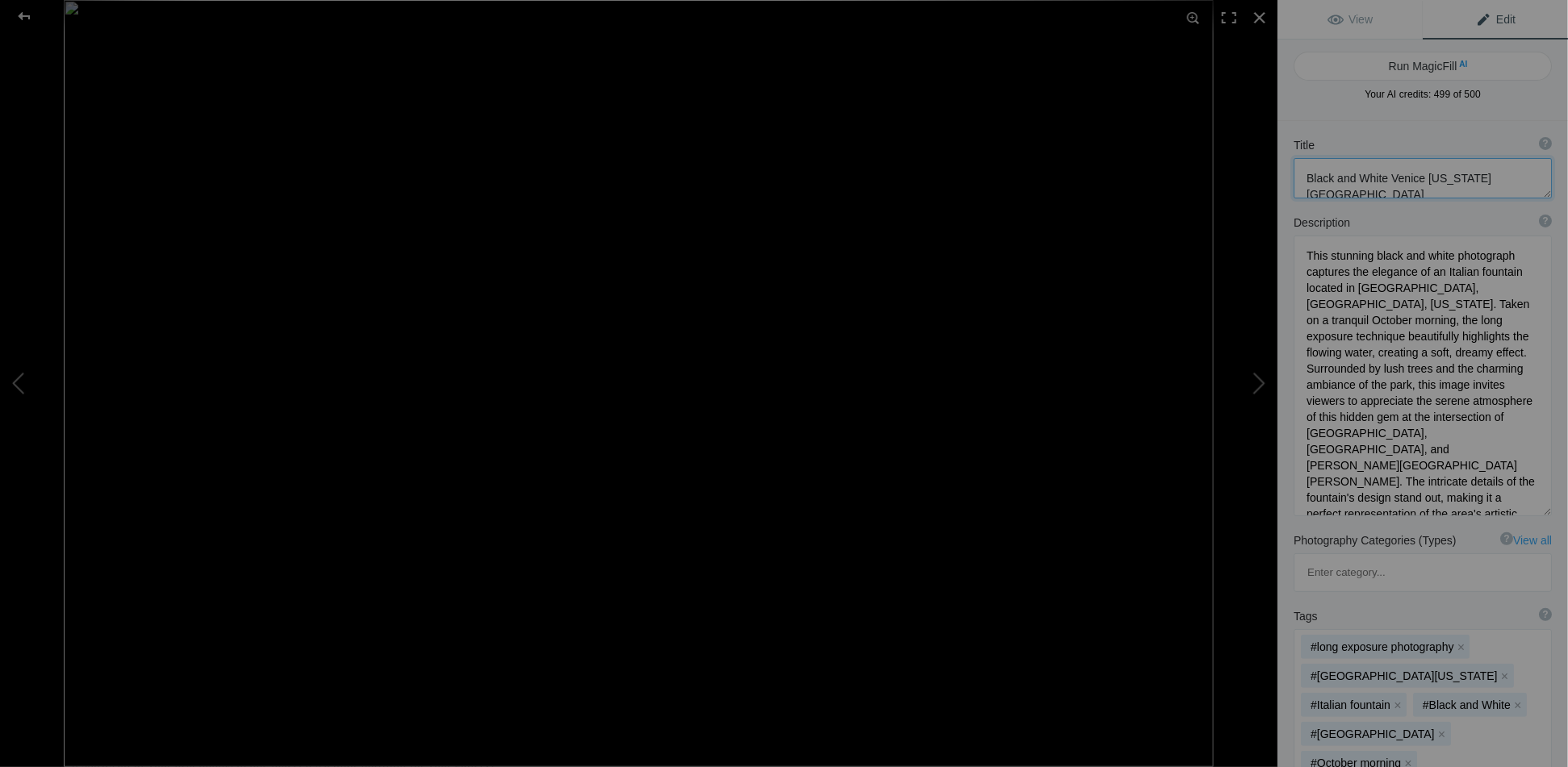
drag, startPoint x: 1306, startPoint y: 176, endPoint x: 1507, endPoint y: 167, distance: 201.2
click at [1507, 167] on textarea at bounding box center [1423, 179] width 259 height 41
